Goal: Task Accomplishment & Management: Manage account settings

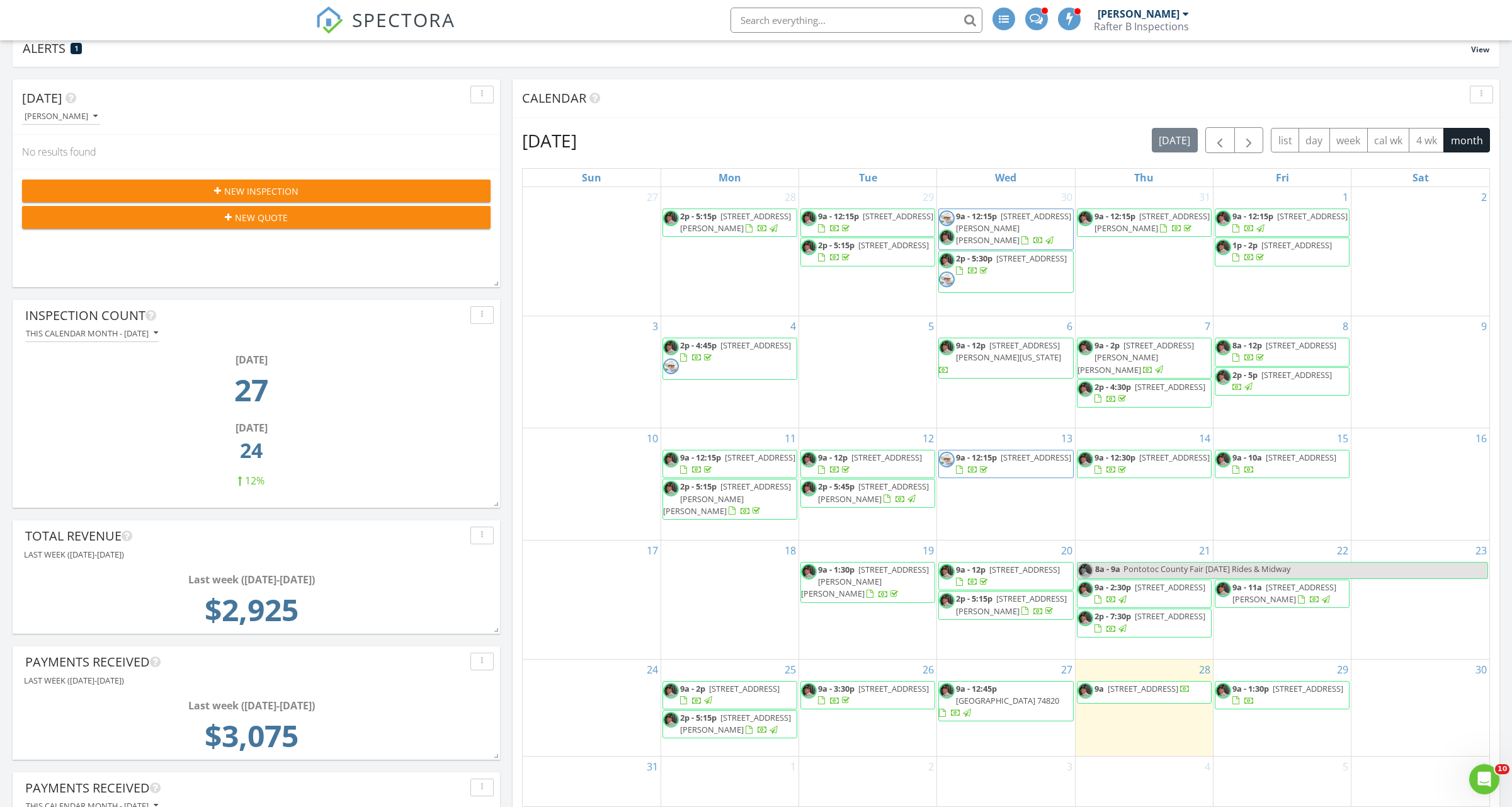
scroll to position [63, 0]
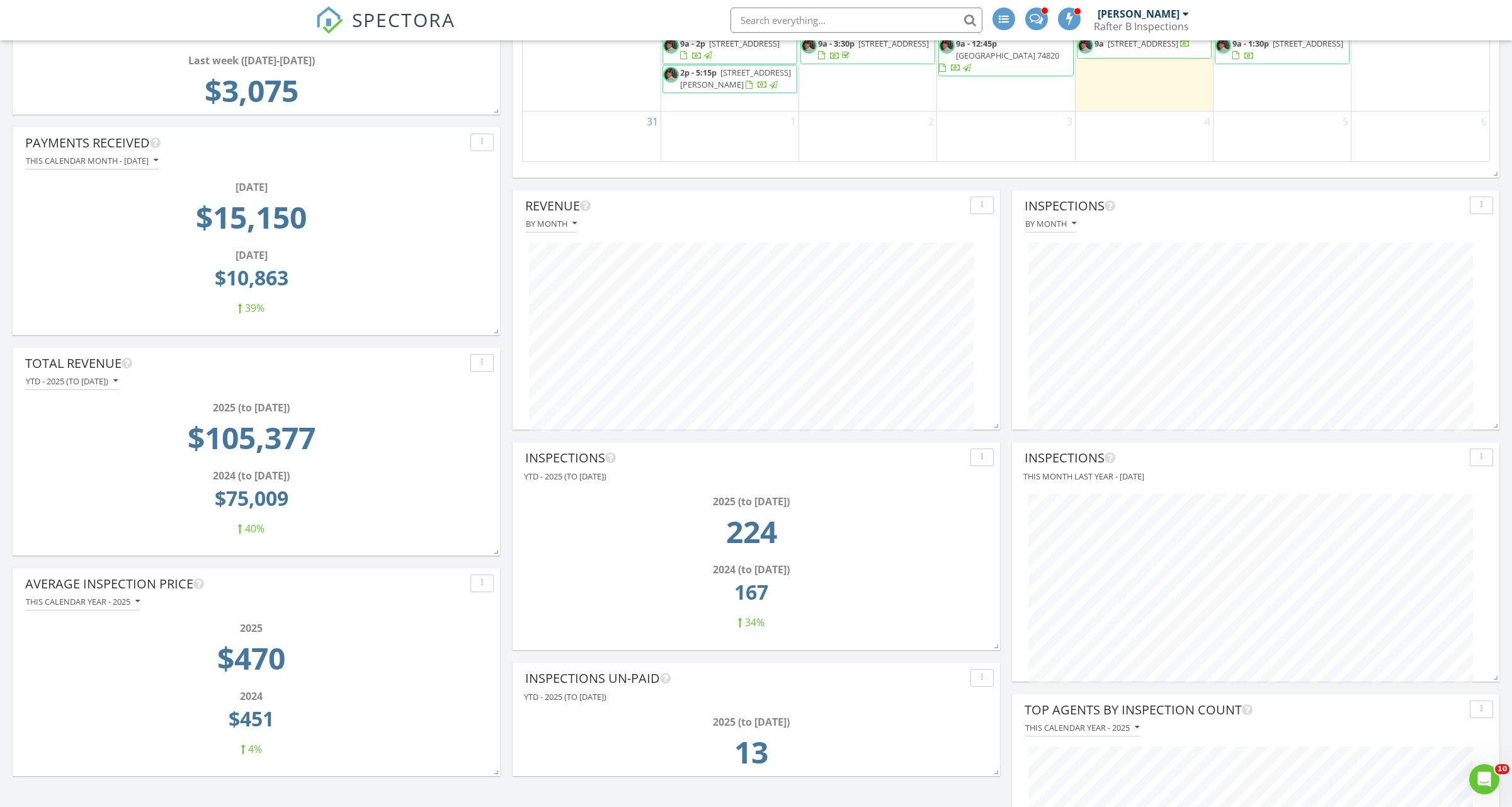
scroll to position [819, 0]
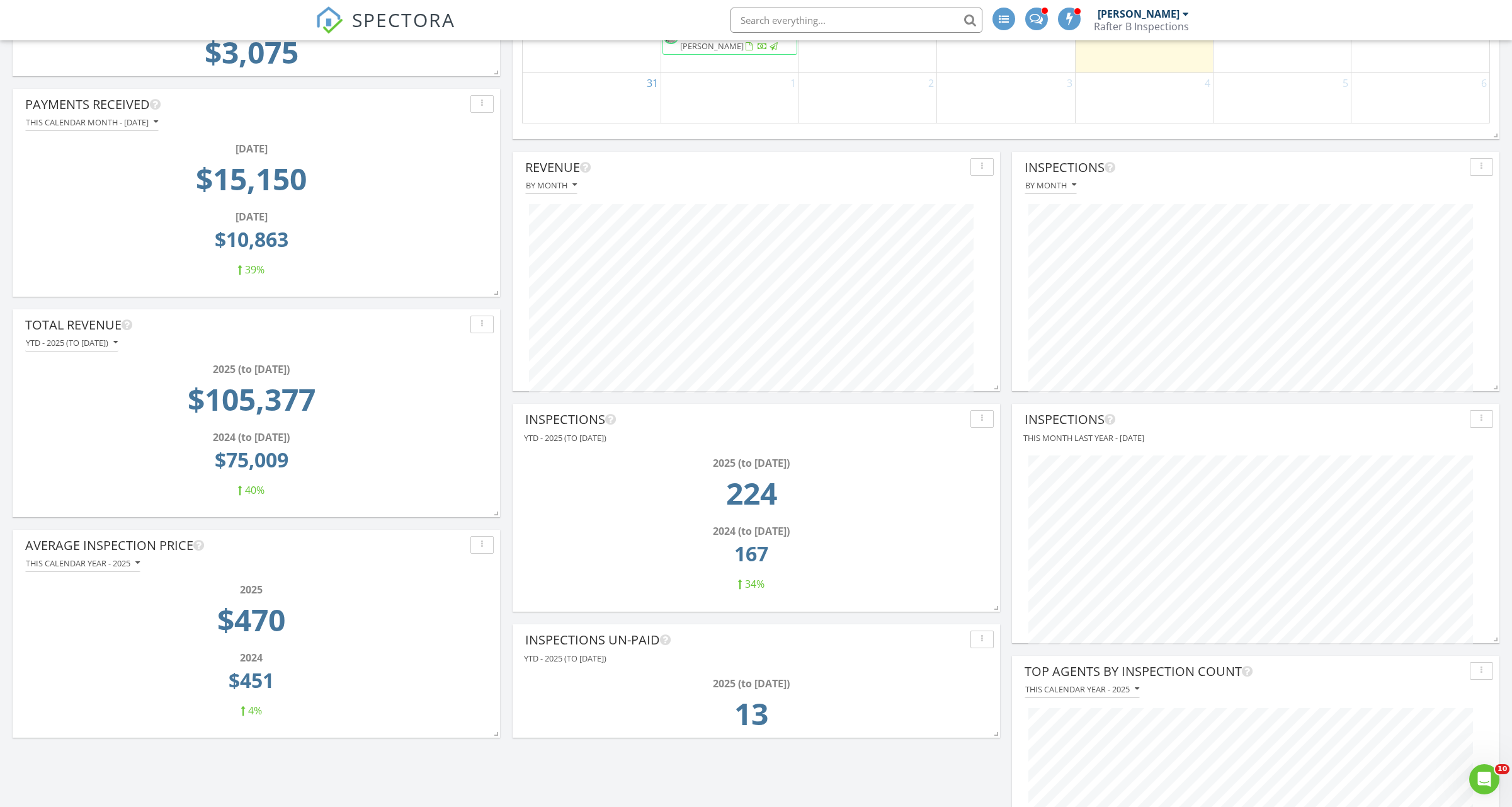
click at [979, 647] on div "Inspections Un-paid" at bounding box center [756, 640] width 475 height 19
drag, startPoint x: 979, startPoint y: 647, endPoint x: 997, endPoint y: 641, distance: 19.0
click at [997, 641] on div "Inspections Un-paid YTD - 2025 (to [DATE]) 2025 (to [DATE]) 13" at bounding box center [756, 681] width 487 height 114
click at [988, 641] on div "button" at bounding box center [982, 640] width 12 height 8
click at [1000, 634] on div "Edit" at bounding box center [1012, 628] width 64 height 15
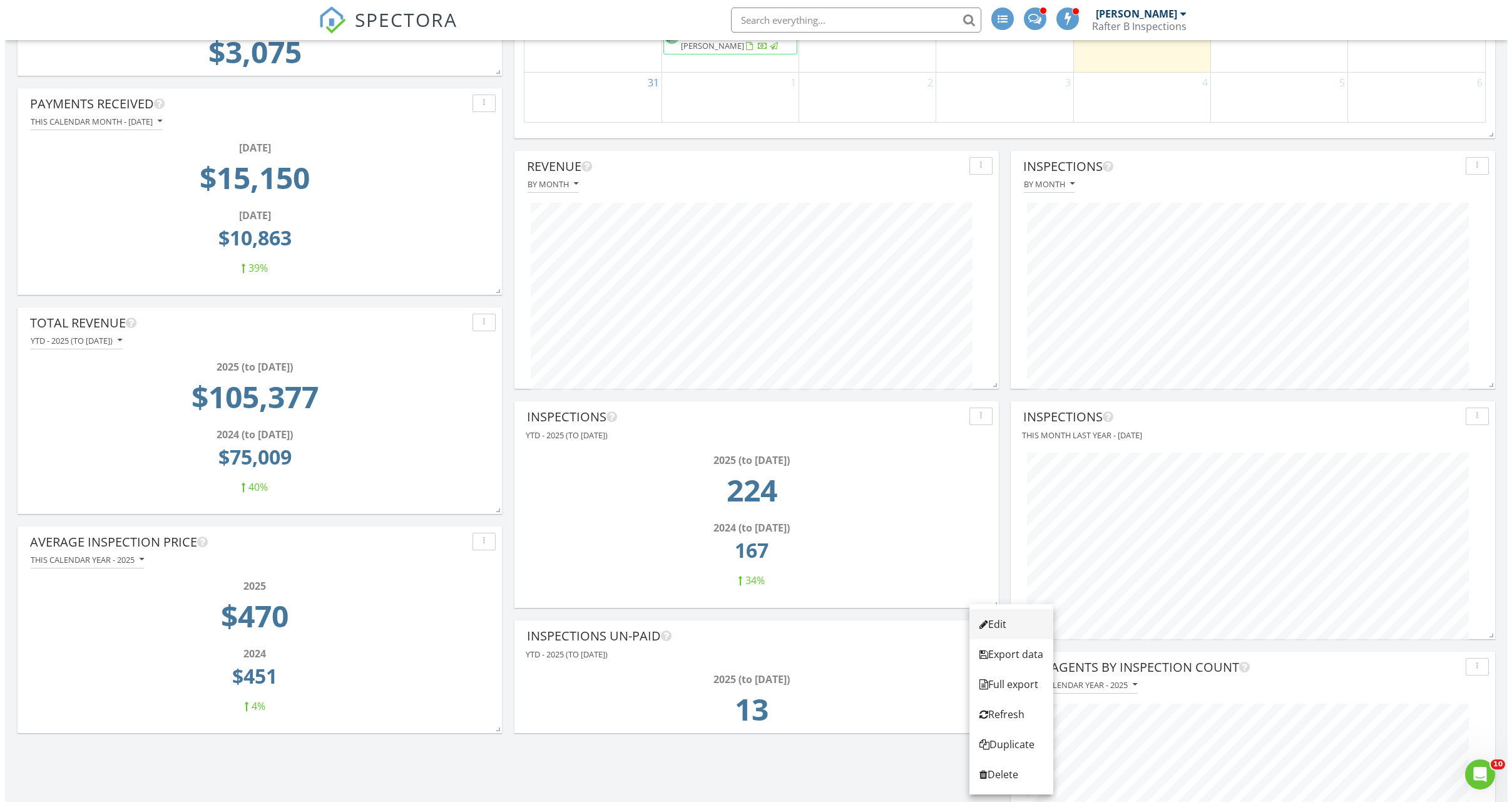
scroll to position [269, 487]
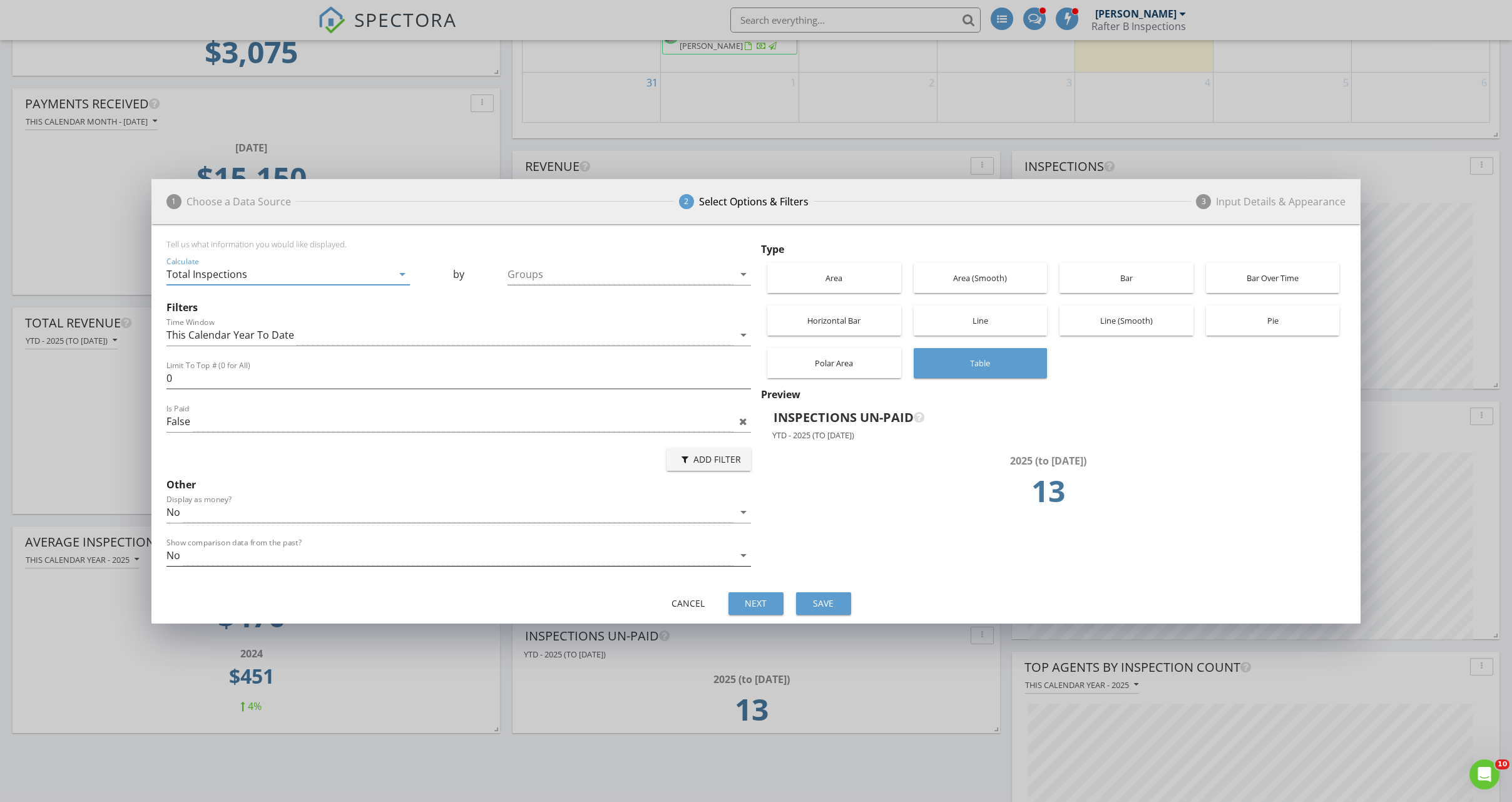
click at [265, 561] on div "No" at bounding box center [450, 555] width 567 height 21
click at [229, 575] on div "Yes" at bounding box center [458, 565] width 564 height 30
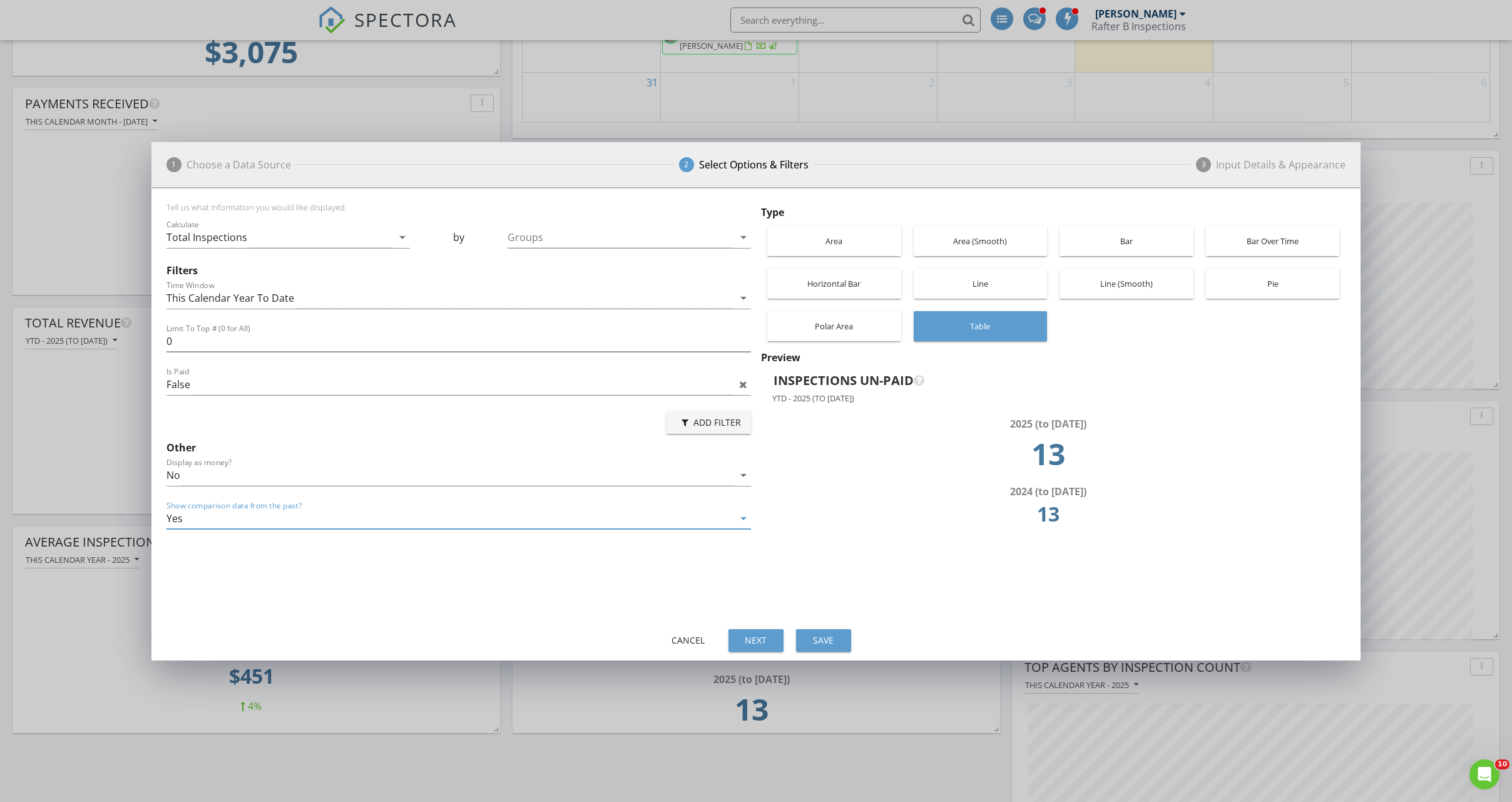
click at [247, 523] on div "Yes" at bounding box center [450, 518] width 567 height 21
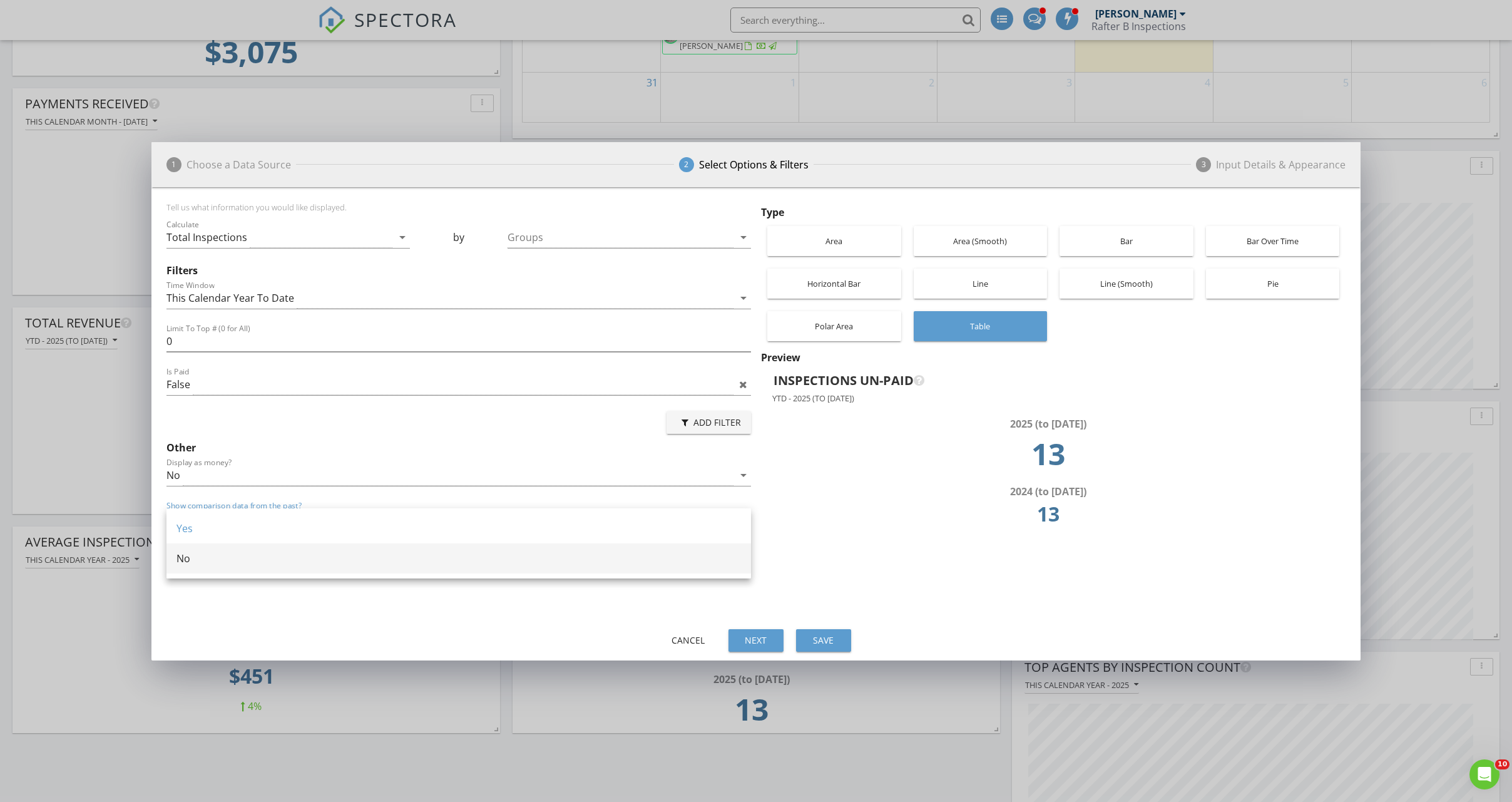
click at [230, 554] on div "No" at bounding box center [458, 559] width 564 height 15
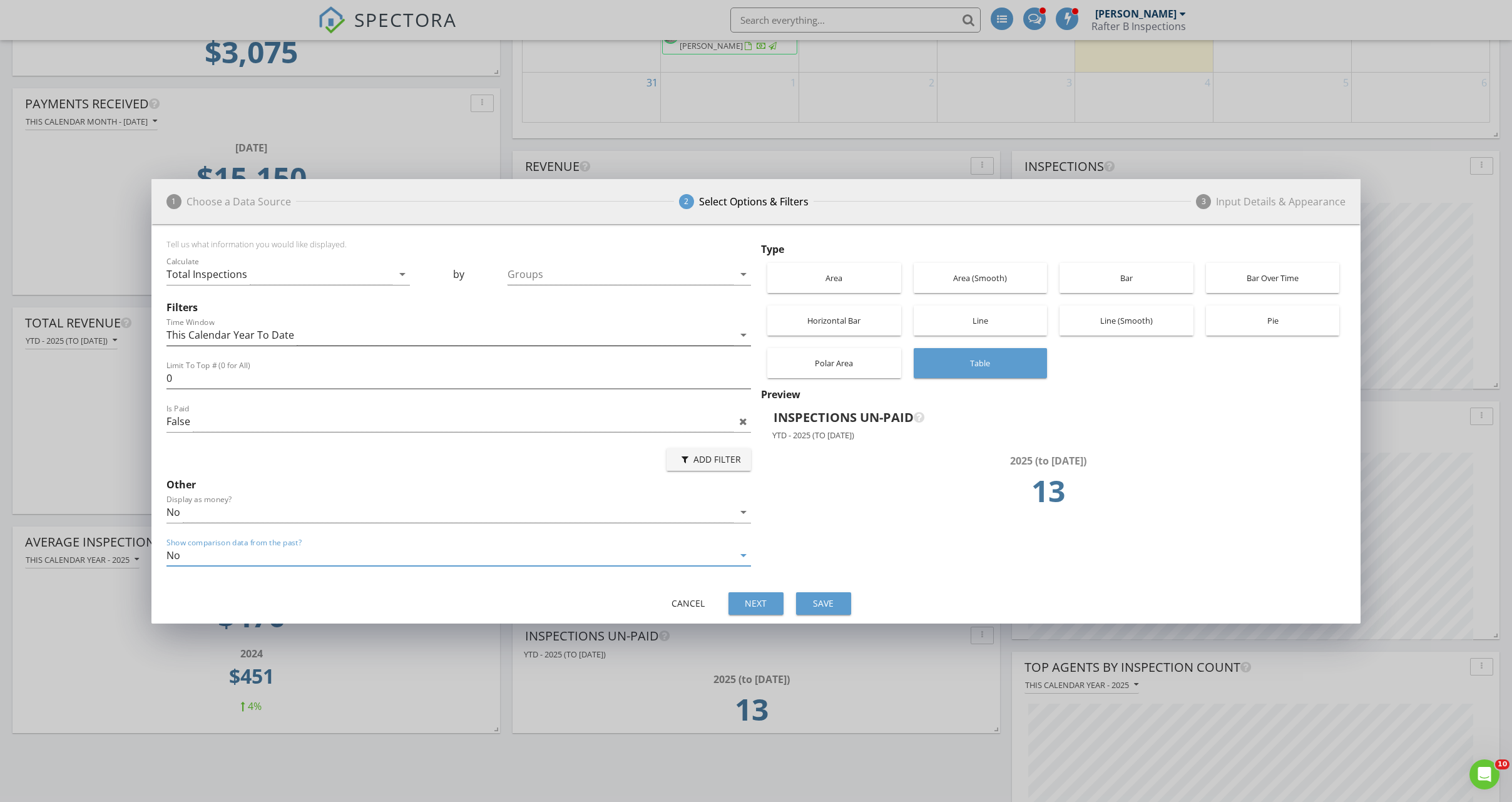
click at [277, 333] on div "This Calendar Year To Date" at bounding box center [230, 335] width 128 height 11
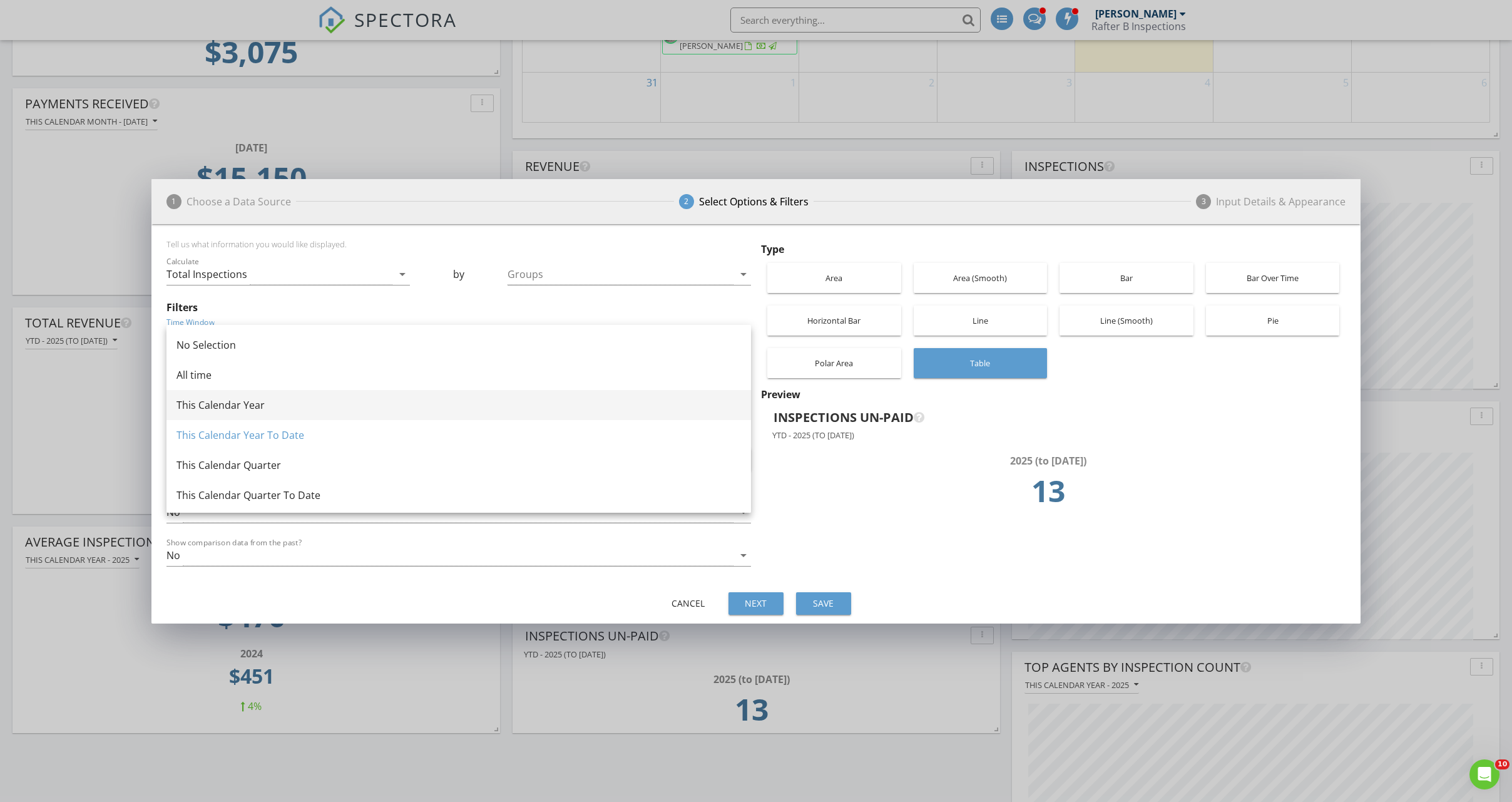
click at [275, 405] on div "This Calendar Year" at bounding box center [458, 405] width 564 height 15
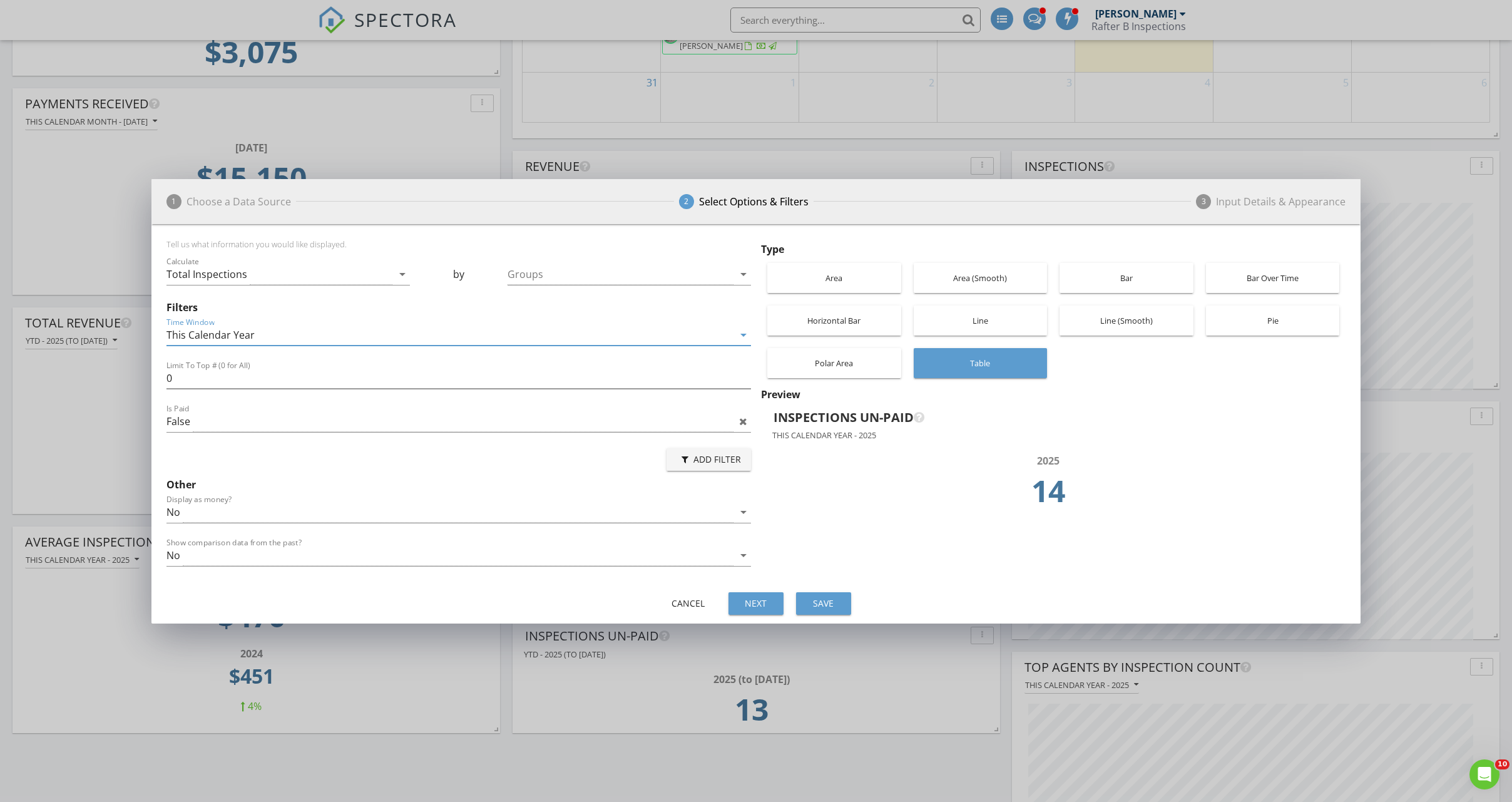
click at [251, 337] on div "This Calendar Year" at bounding box center [211, 335] width 89 height 11
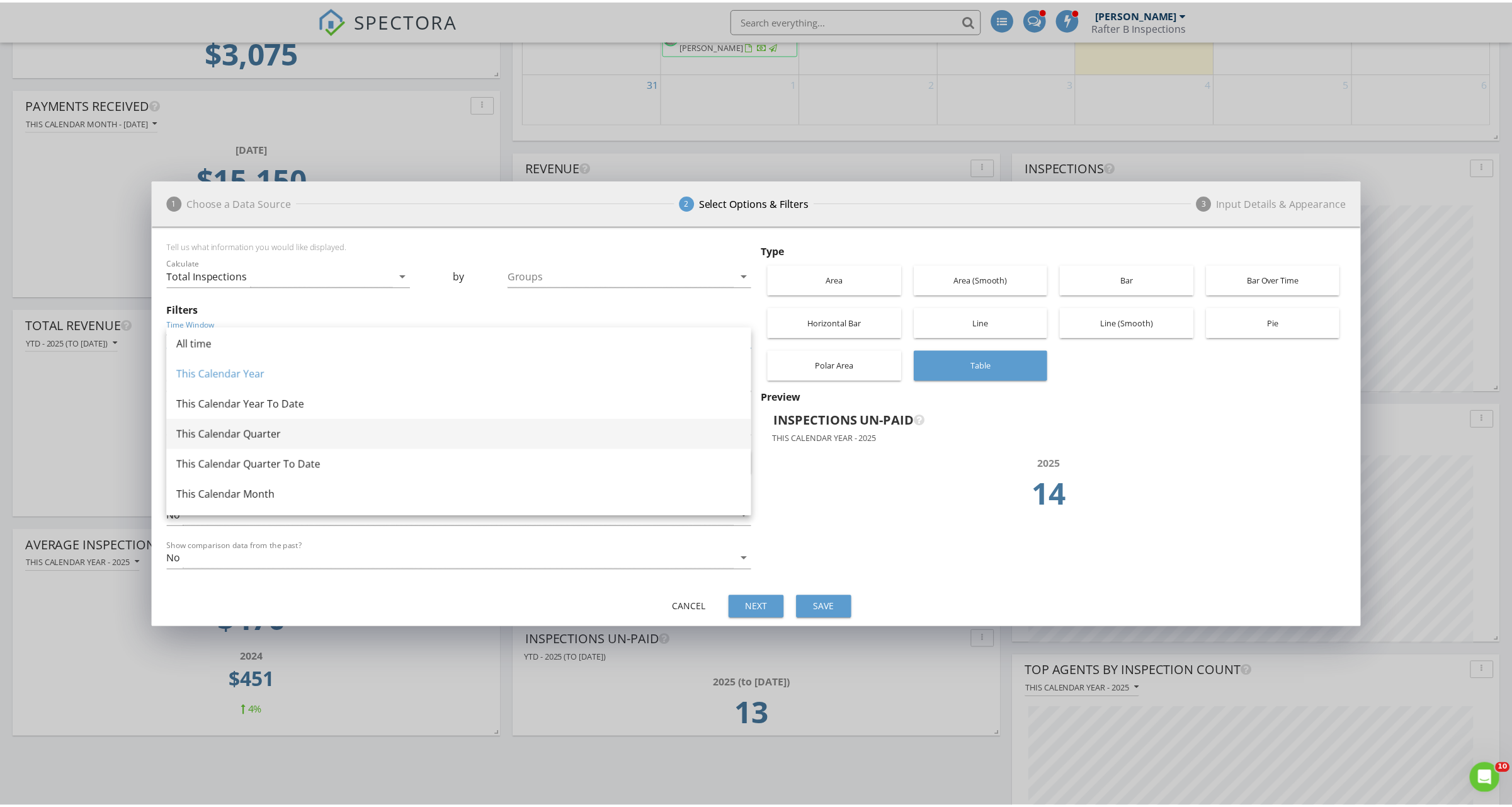
scroll to position [63, 0]
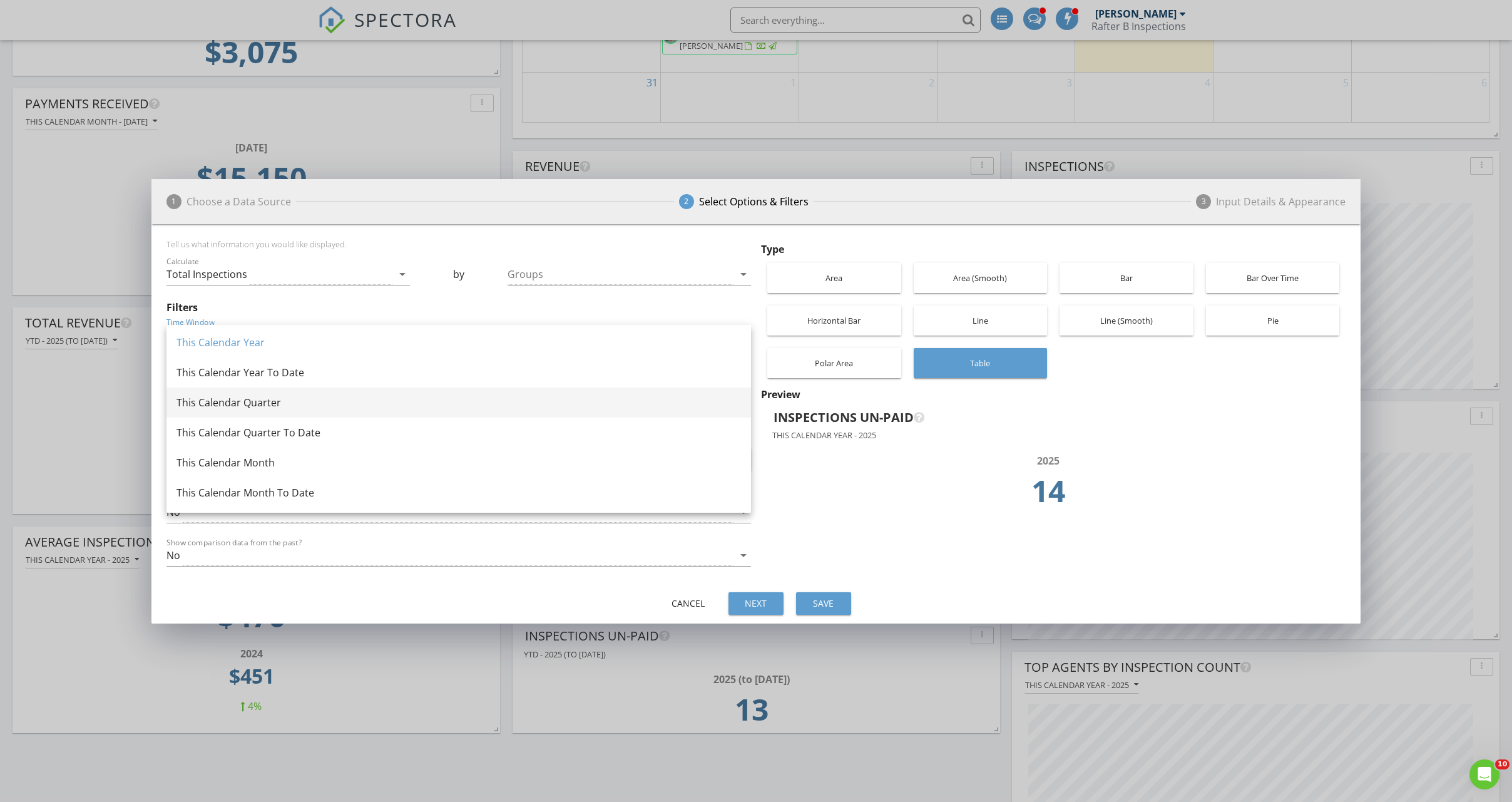
click at [278, 404] on div "This Calendar Quarter" at bounding box center [458, 402] width 564 height 15
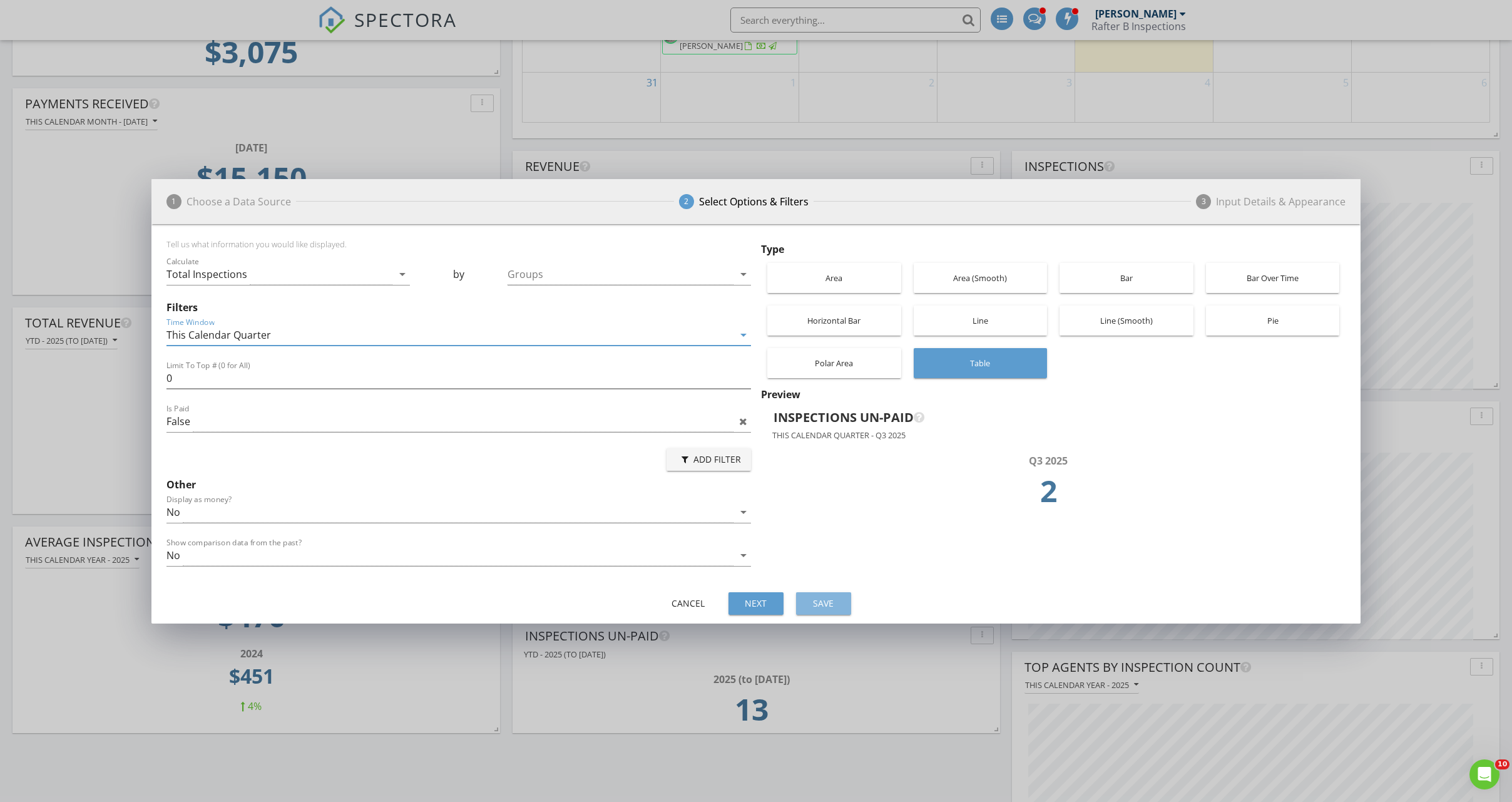
click at [814, 601] on div "Save" at bounding box center [823, 603] width 35 height 13
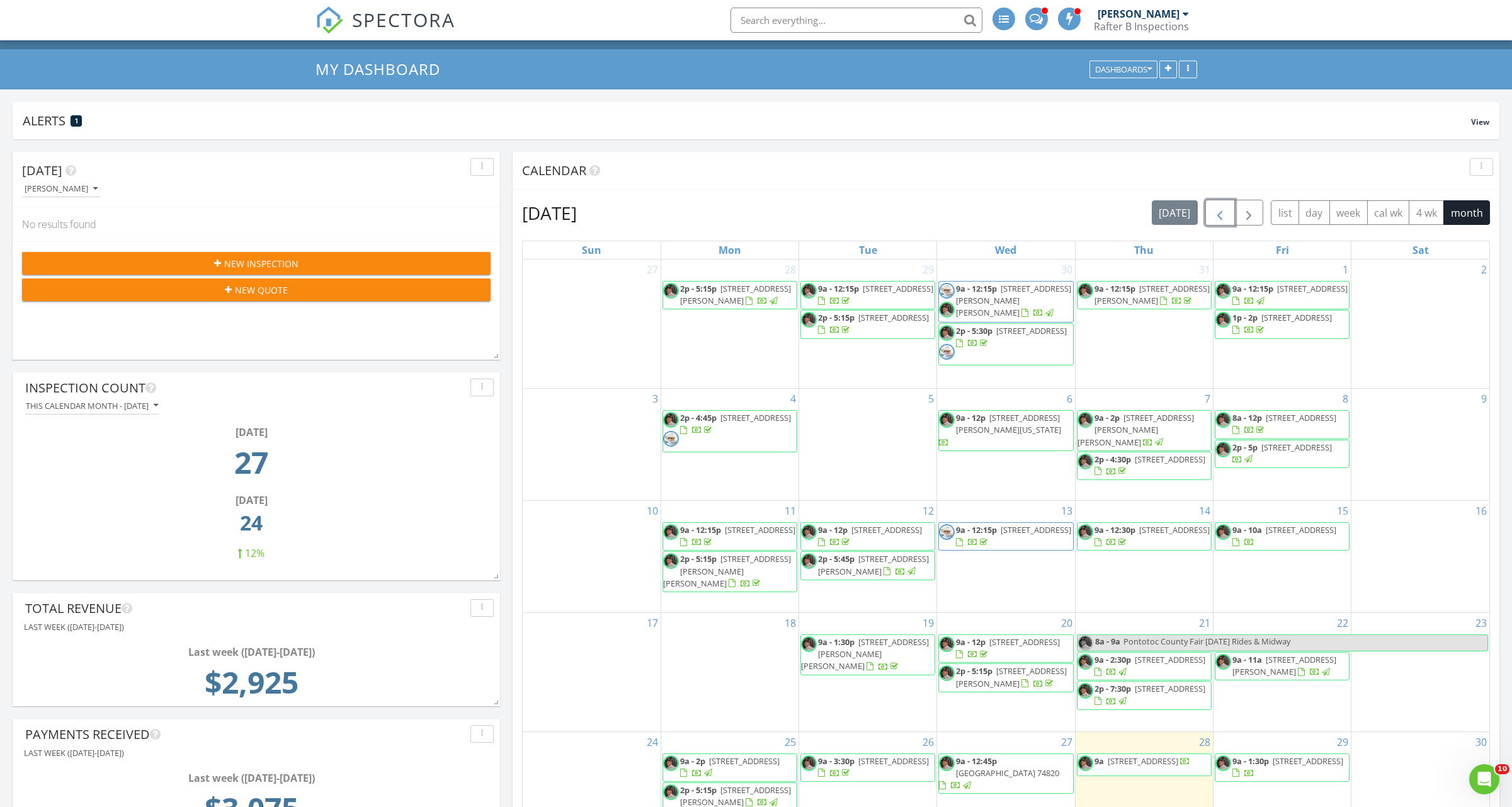
click at [1222, 217] on span "button" at bounding box center [1220, 213] width 15 height 15
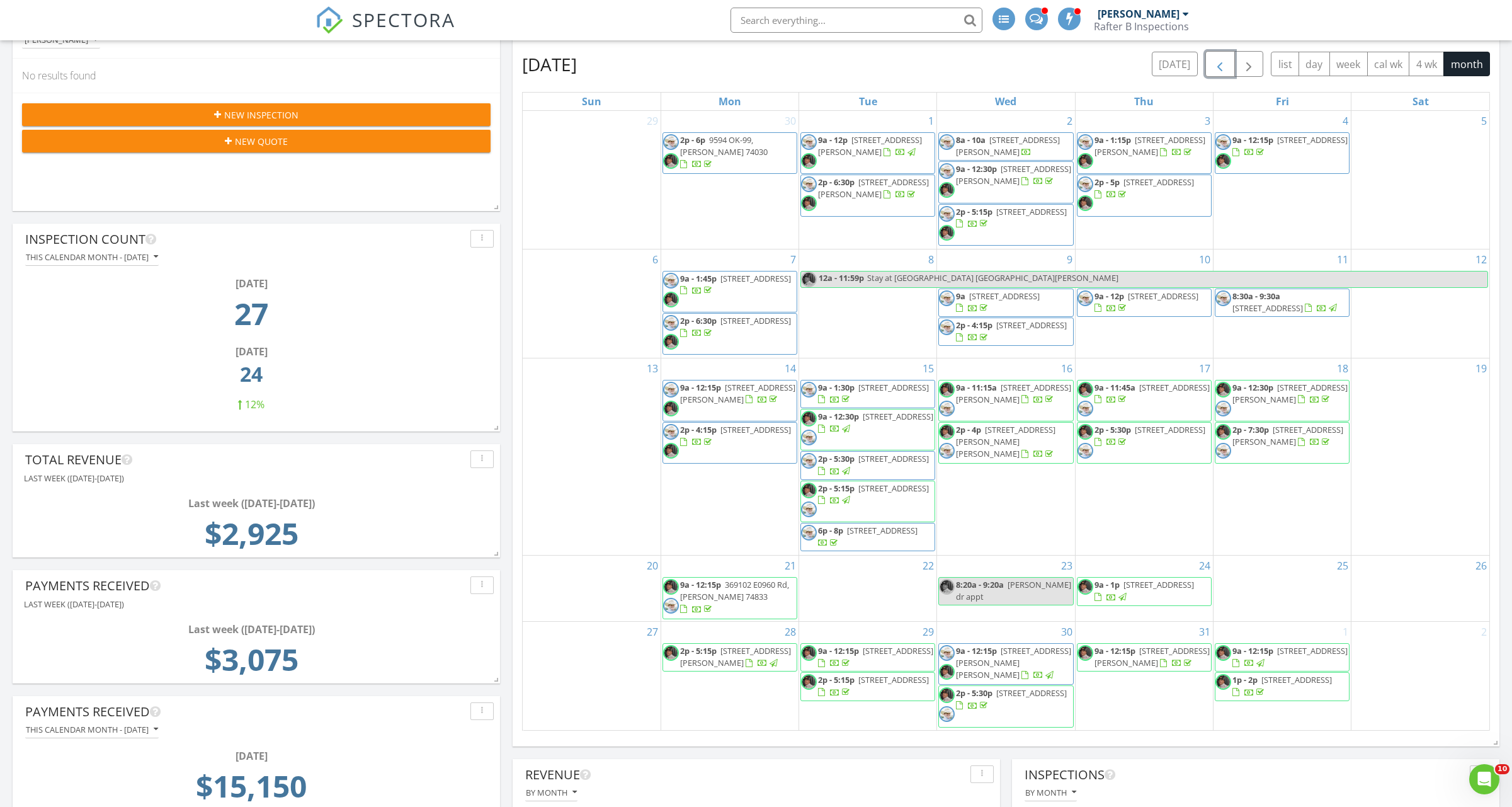
scroll to position [189, 0]
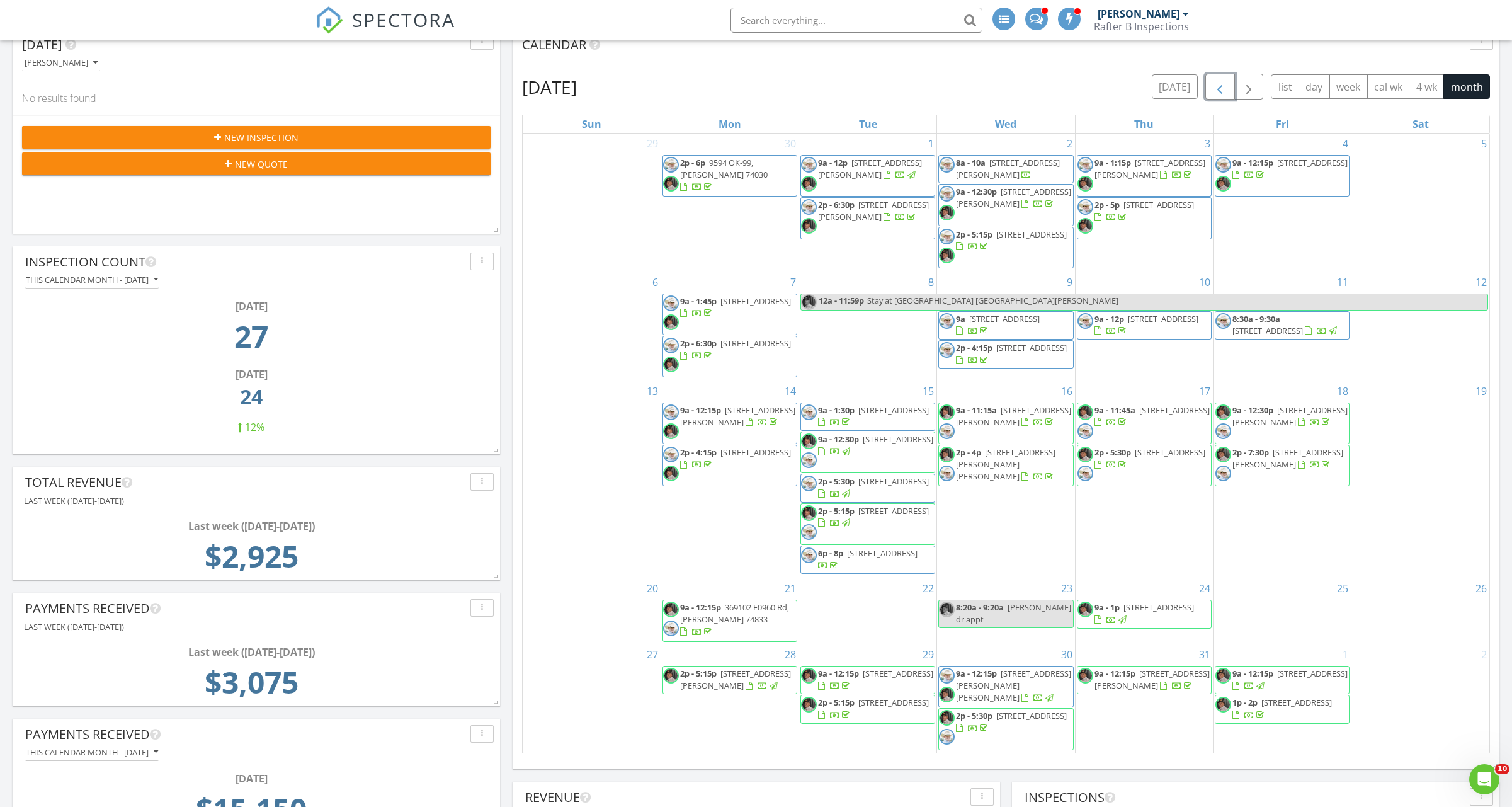
click at [1228, 91] on button "button" at bounding box center [1220, 87] width 29 height 26
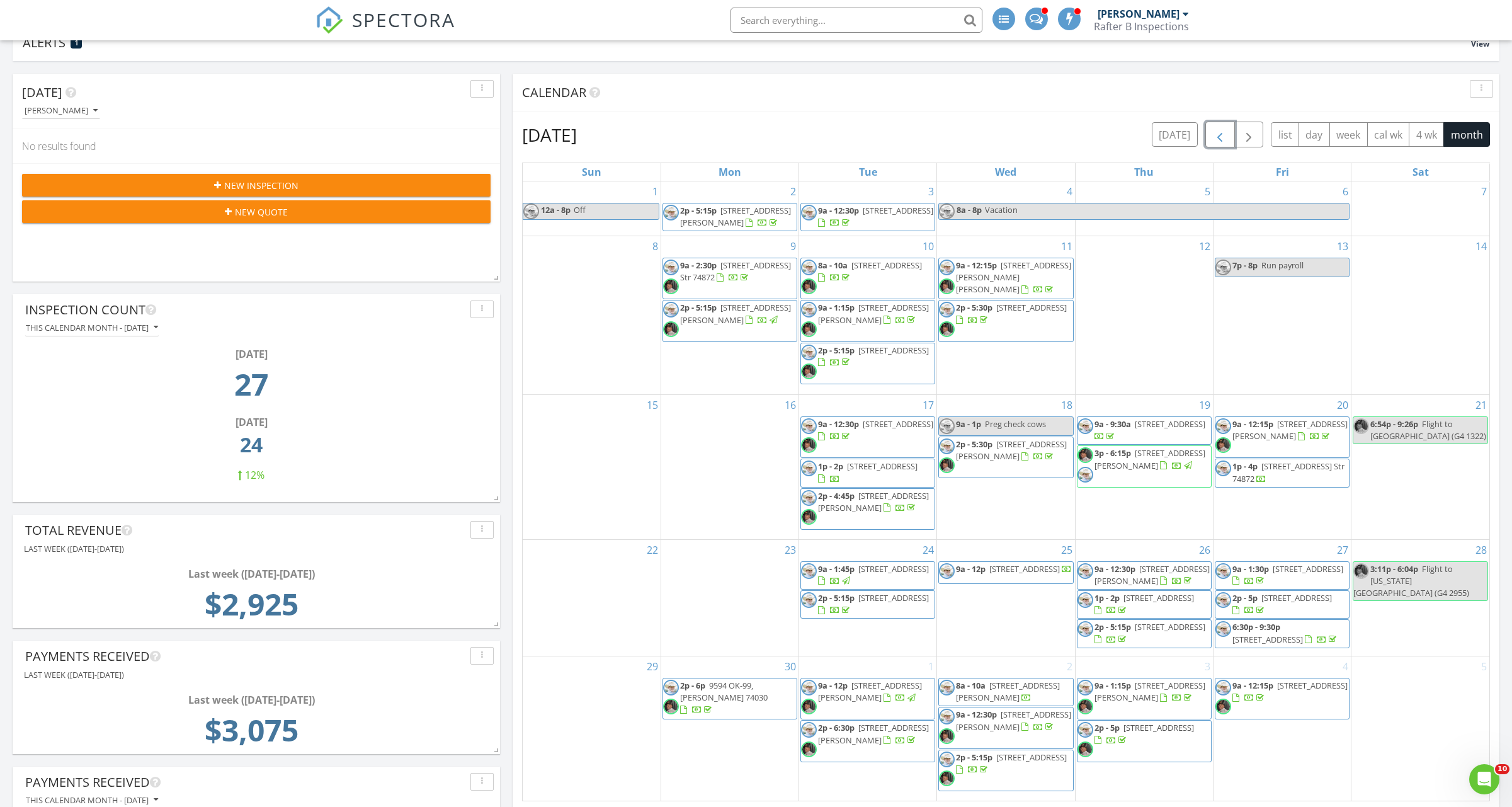
scroll to position [126, 0]
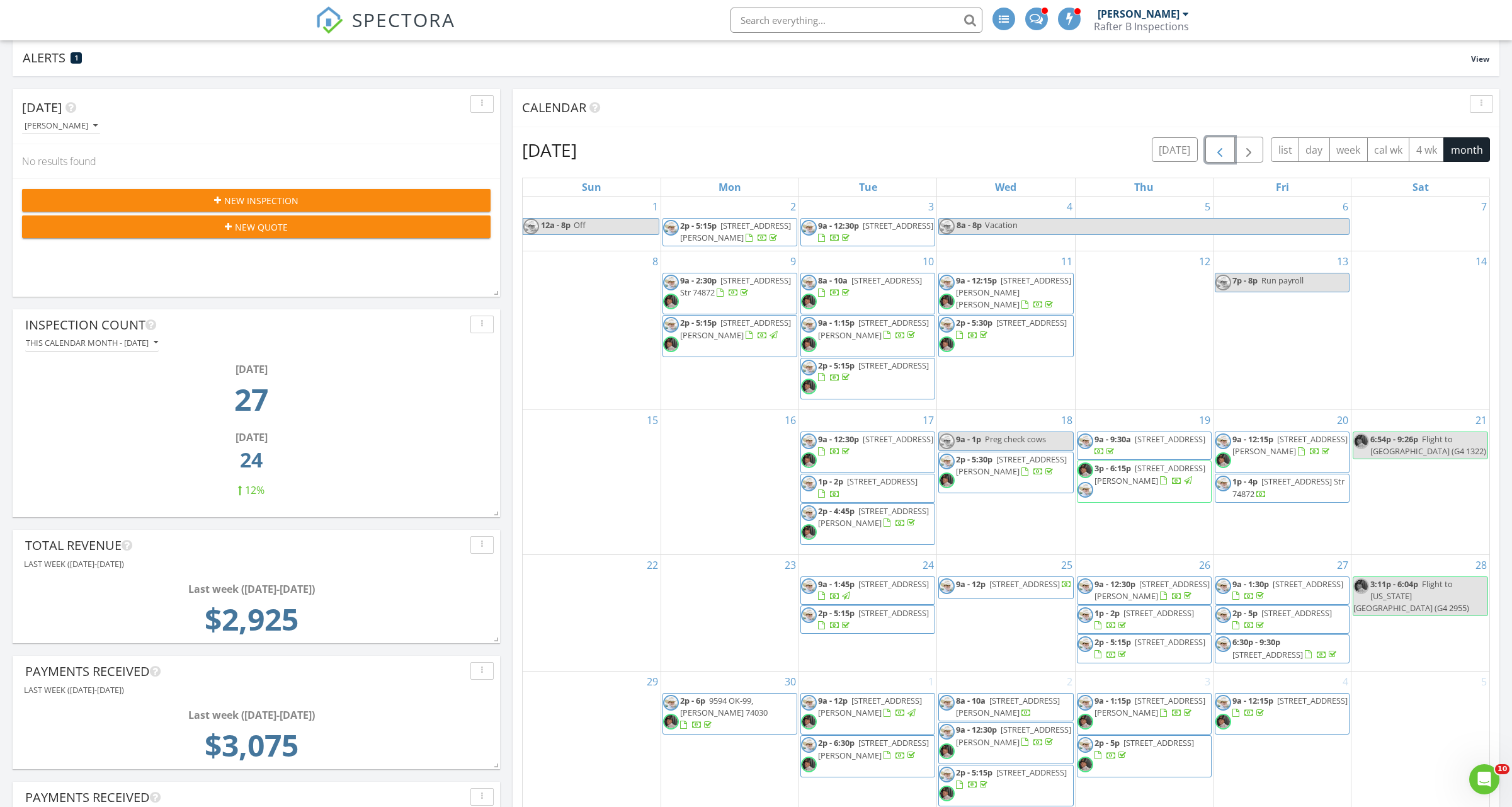
click at [1213, 149] on span "button" at bounding box center [1220, 150] width 15 height 15
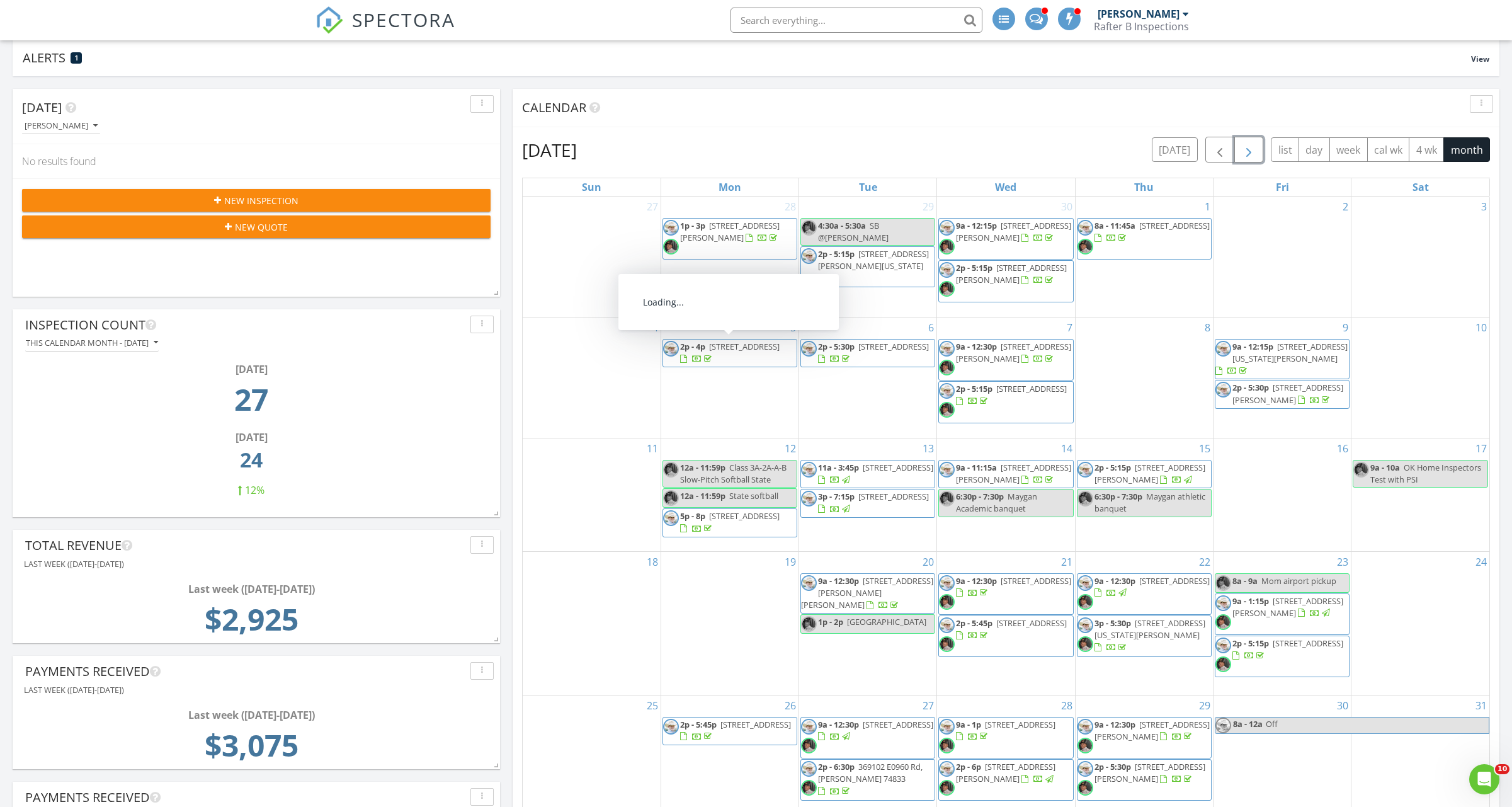
click at [1254, 154] on span "button" at bounding box center [1249, 150] width 15 height 15
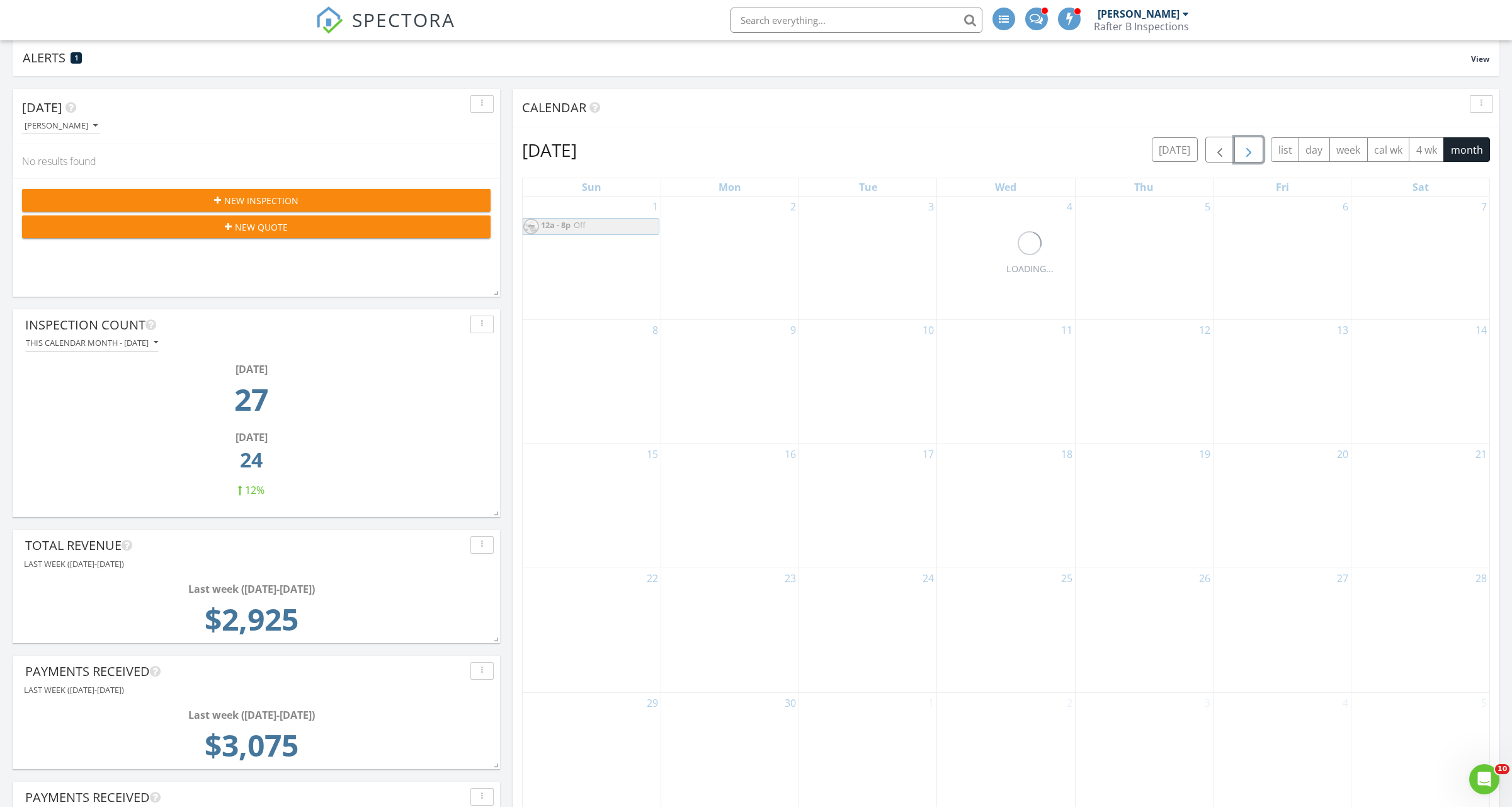
click at [1254, 154] on span "button" at bounding box center [1249, 150] width 15 height 15
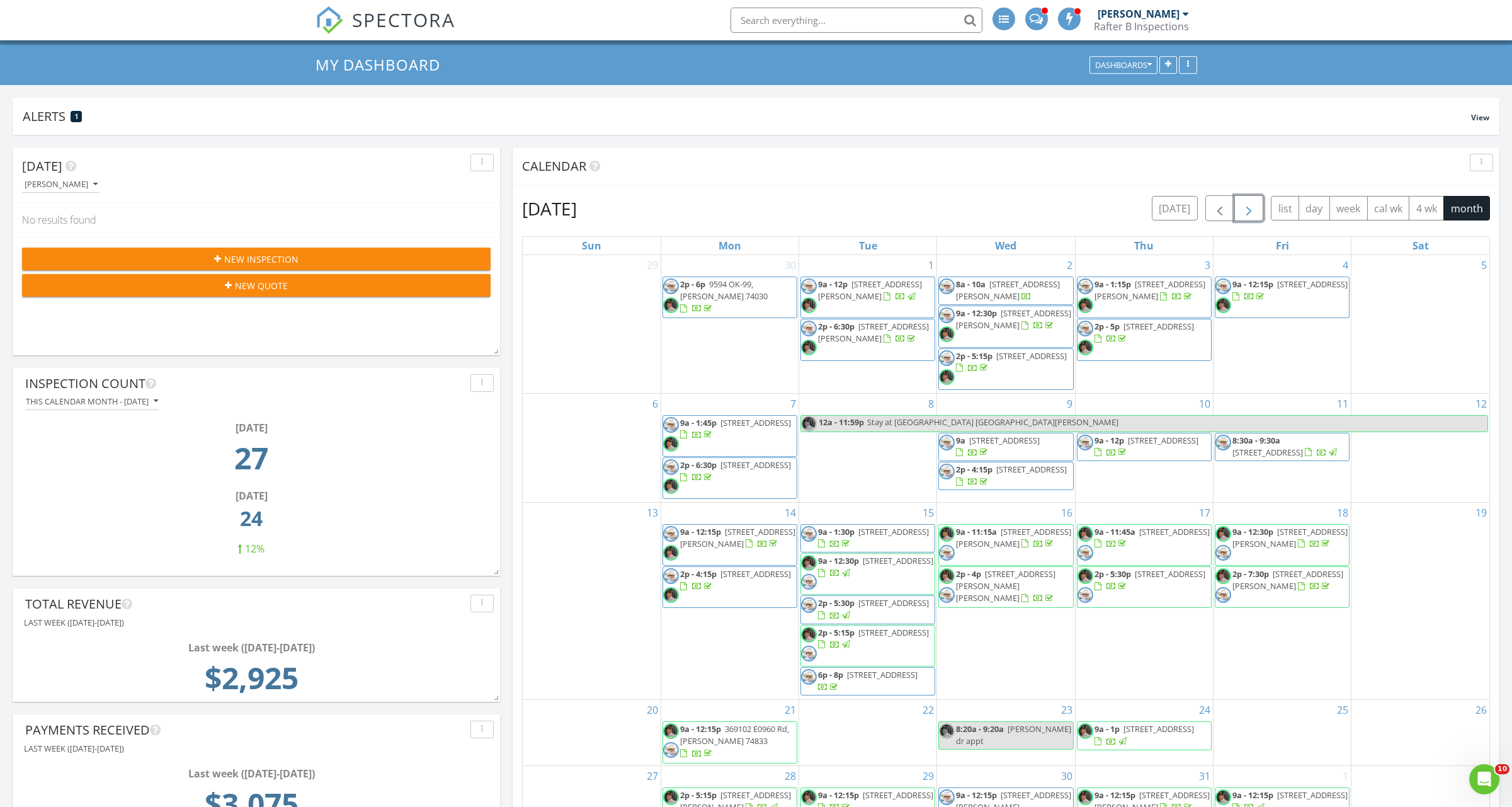
scroll to position [63, 0]
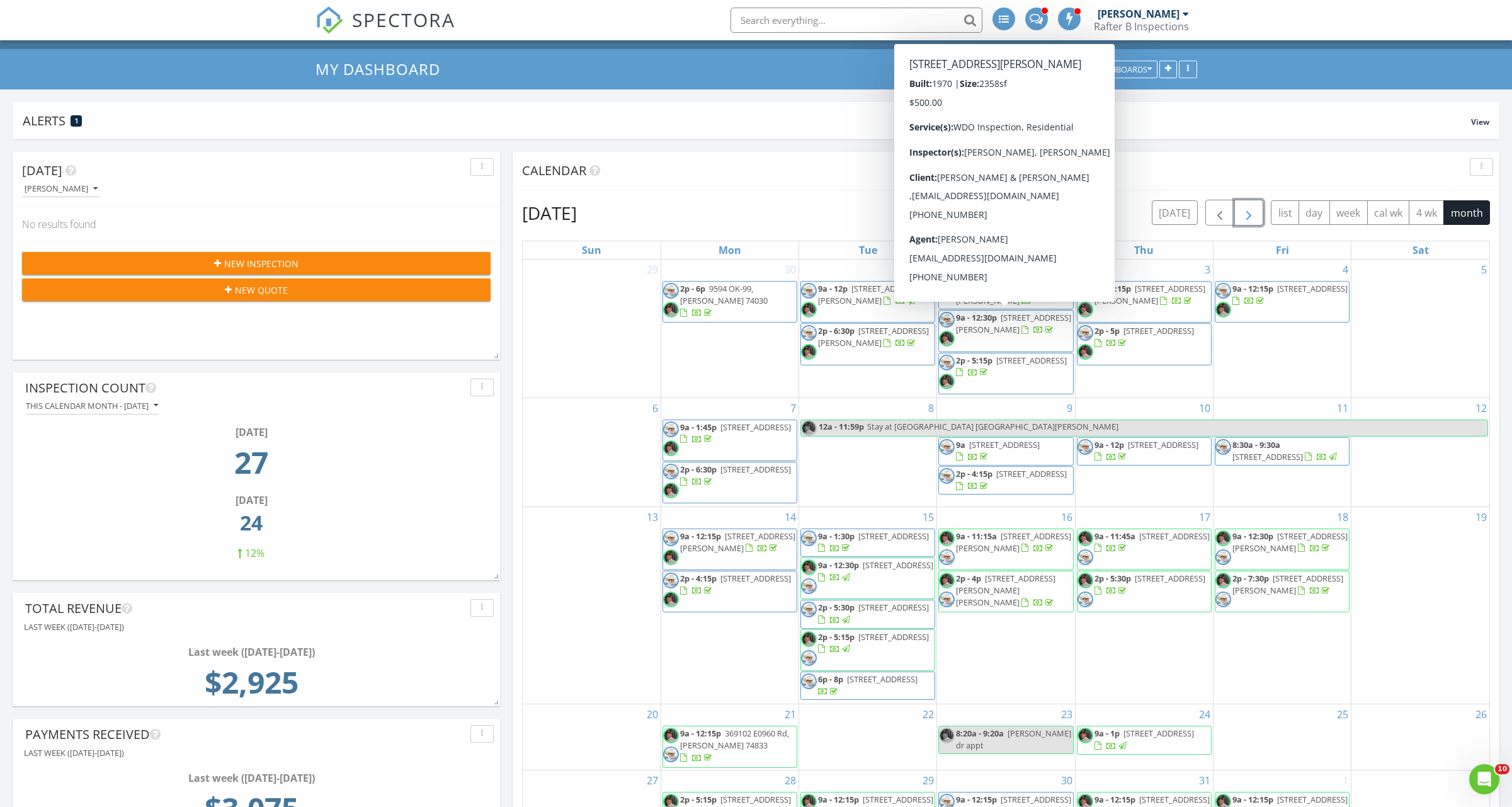
click at [1254, 215] on span "button" at bounding box center [1249, 213] width 15 height 15
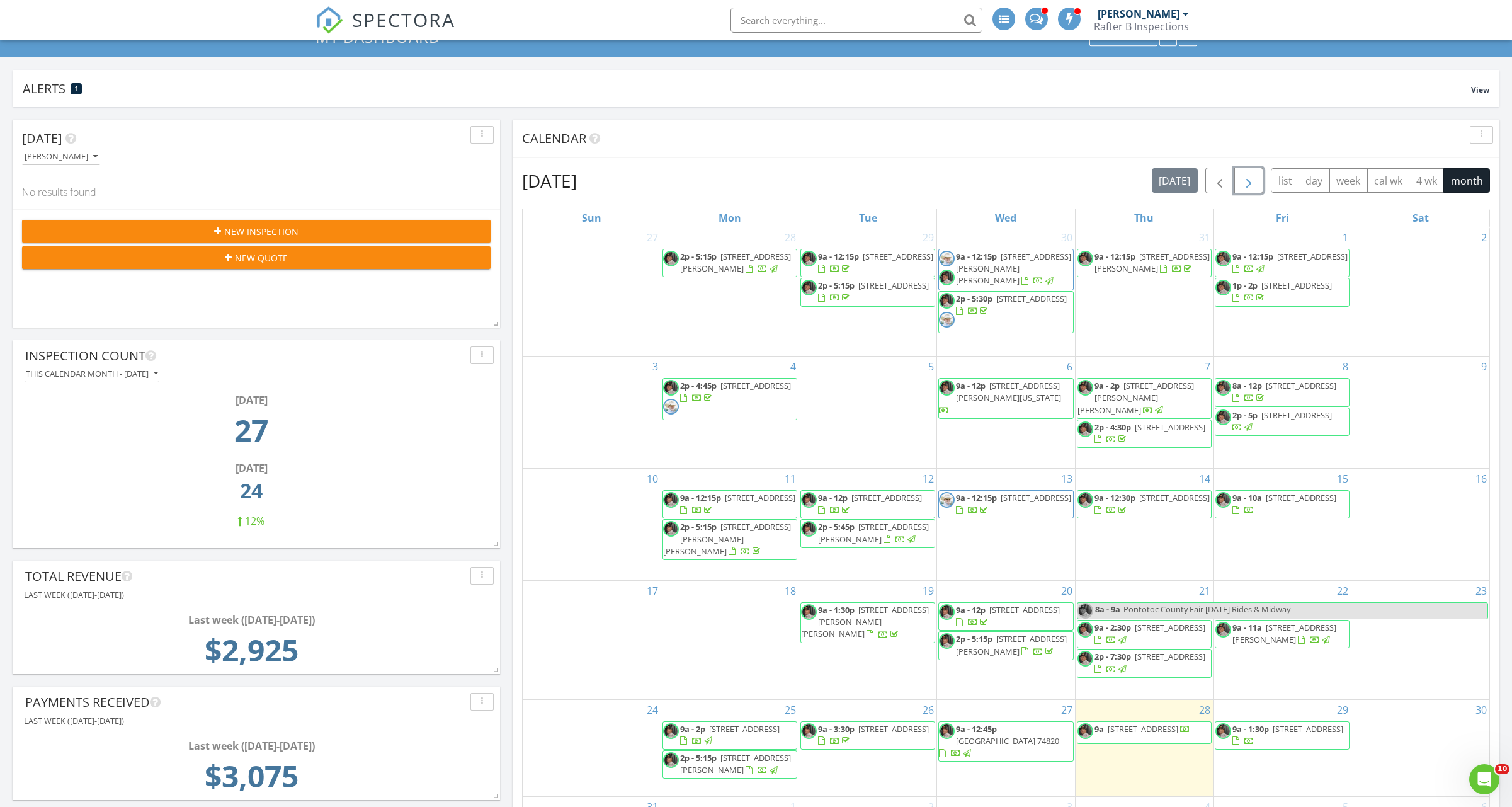
scroll to position [126, 0]
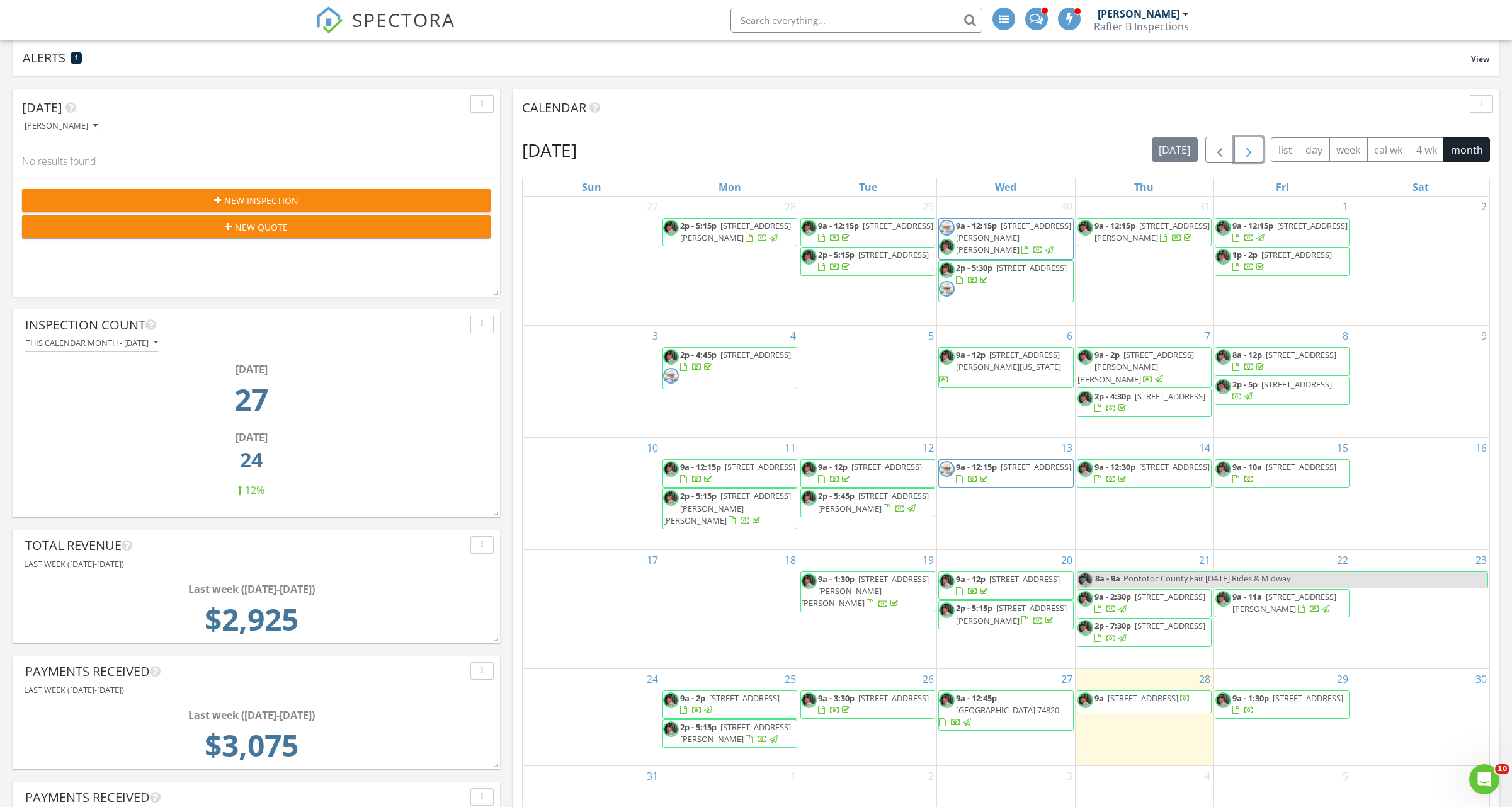
click at [1280, 360] on span "[STREET_ADDRESS]" at bounding box center [1302, 354] width 71 height 11
